Goal: Find specific page/section: Find specific page/section

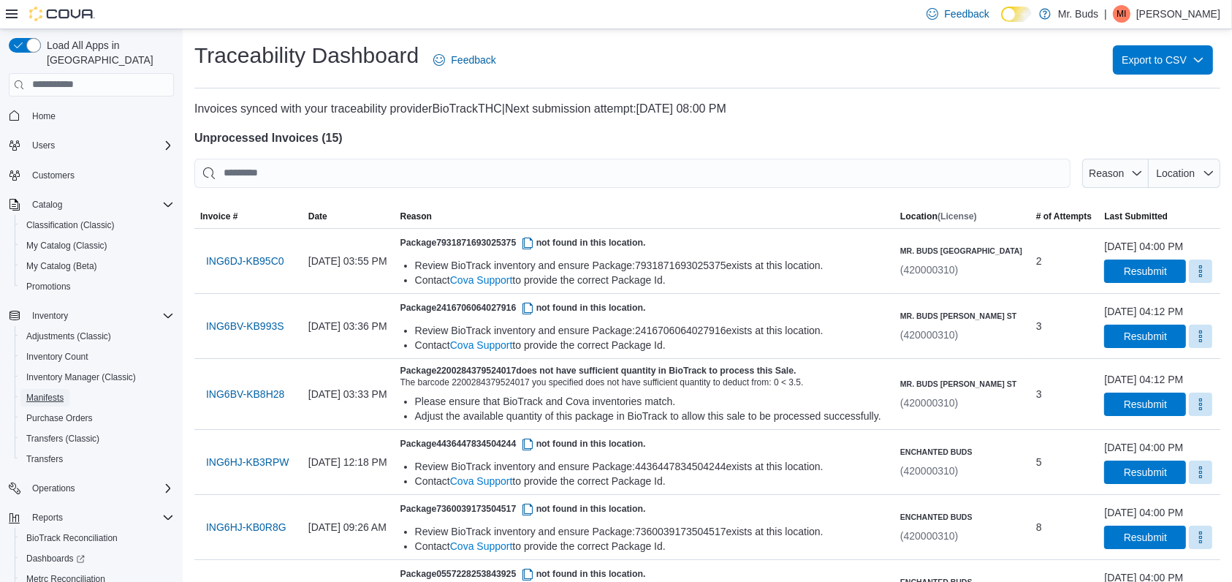
click at [53, 392] on span "Manifests" at bounding box center [44, 398] width 37 height 12
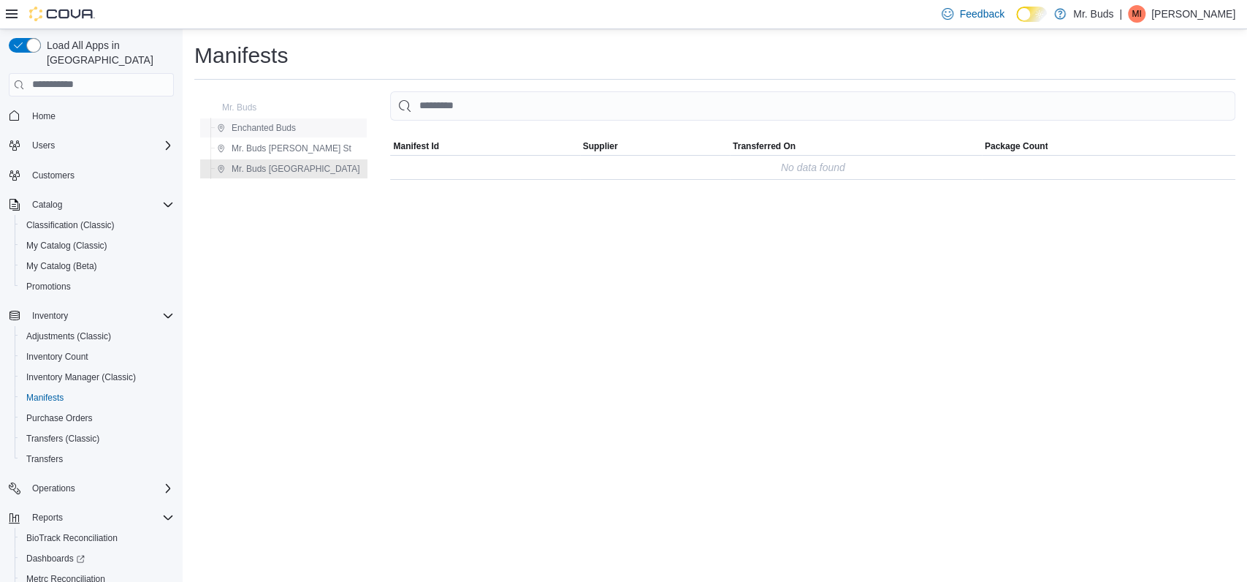
click at [279, 127] on span "Enchanted Buds" at bounding box center [264, 128] width 64 height 12
